Goal: Transaction & Acquisition: Subscribe to service/newsletter

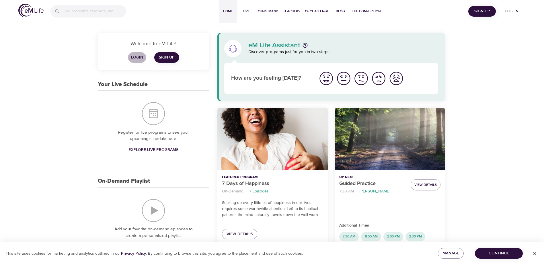
click at [140, 58] on span "Login" at bounding box center [137, 57] width 14 height 7
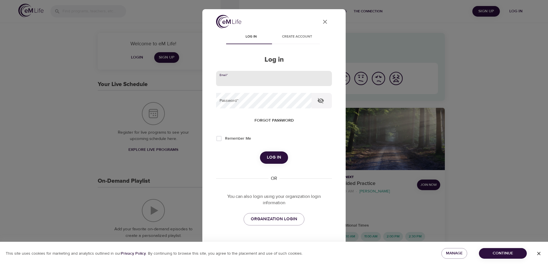
click at [229, 78] on input "email" at bounding box center [274, 78] width 116 height 15
type input "jmarquardt1@metlife.com"
click at [260, 151] on button "Log in" at bounding box center [274, 157] width 28 height 12
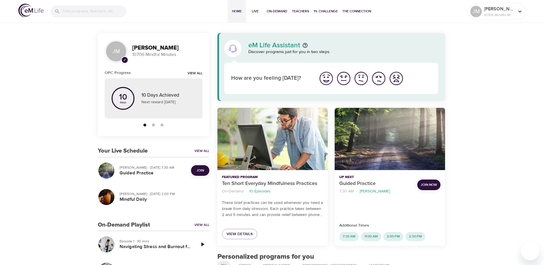
click at [197, 167] on button "Join" at bounding box center [200, 170] width 18 height 11
